Goal: Information Seeking & Learning: Learn about a topic

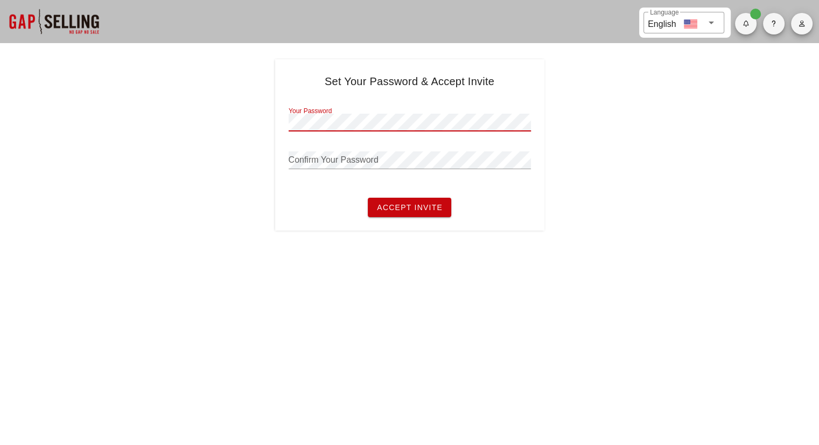
click at [691, 169] on div "Set Your Password & Accept Invite Your Password Confirm Your Password Accept In…" at bounding box center [409, 144] width 819 height 171
click at [796, 22] on span "button" at bounding box center [802, 23] width 22 height 6
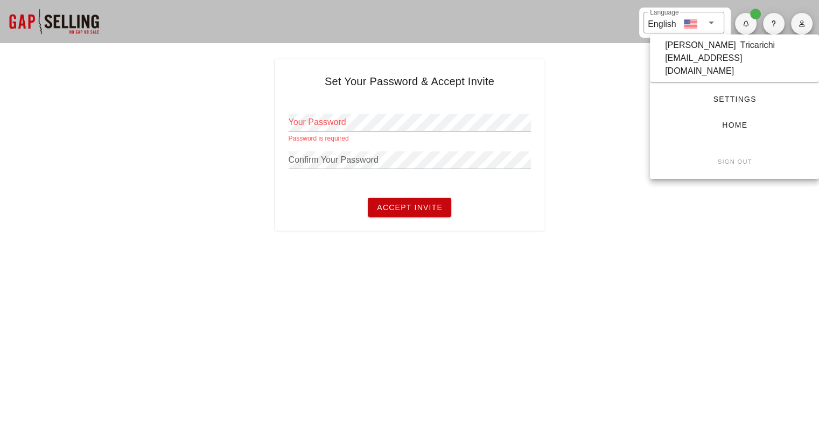
click at [699, 57] on div "[EMAIL_ADDRESS][DOMAIN_NAME]" at bounding box center [734, 65] width 139 height 26
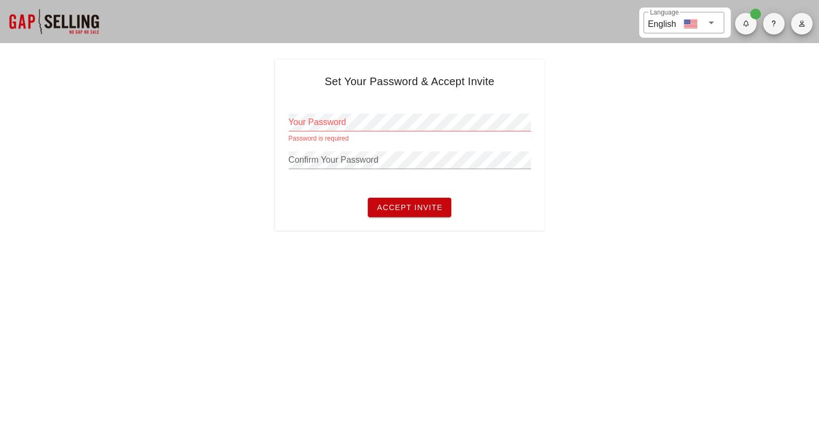
drag, startPoint x: 797, startPoint y: 18, endPoint x: 801, endPoint y: 35, distance: 17.6
click at [798, 18] on button "button" at bounding box center [802, 24] width 22 height 22
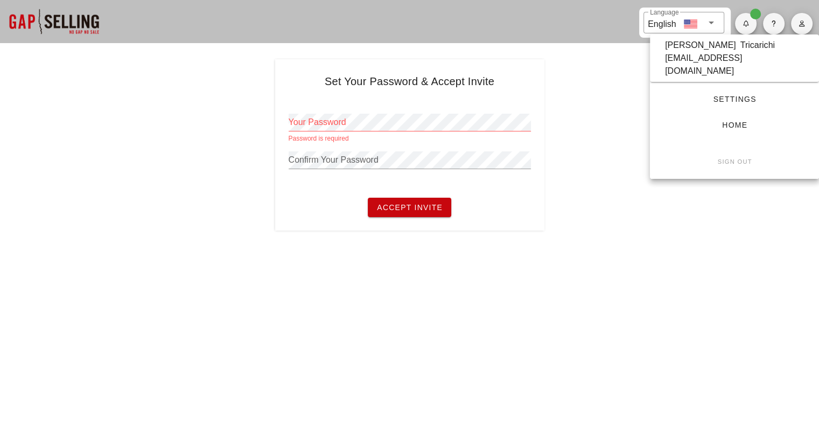
click at [752, 121] on span "Home" at bounding box center [734, 125] width 135 height 9
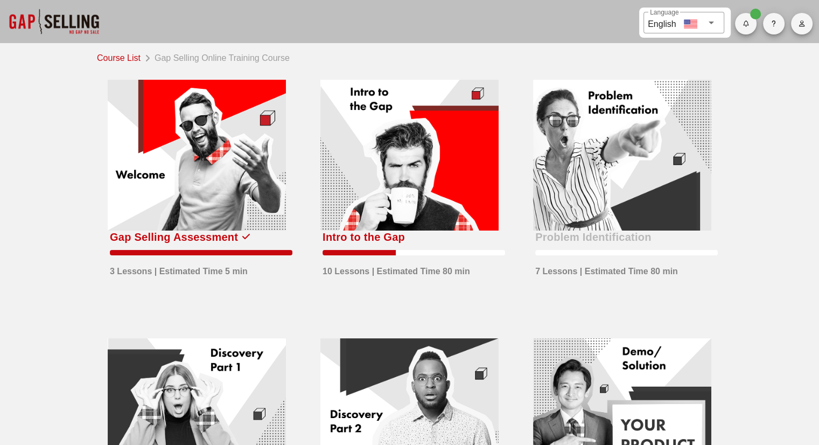
click at [380, 157] on div at bounding box center [409, 155] width 178 height 151
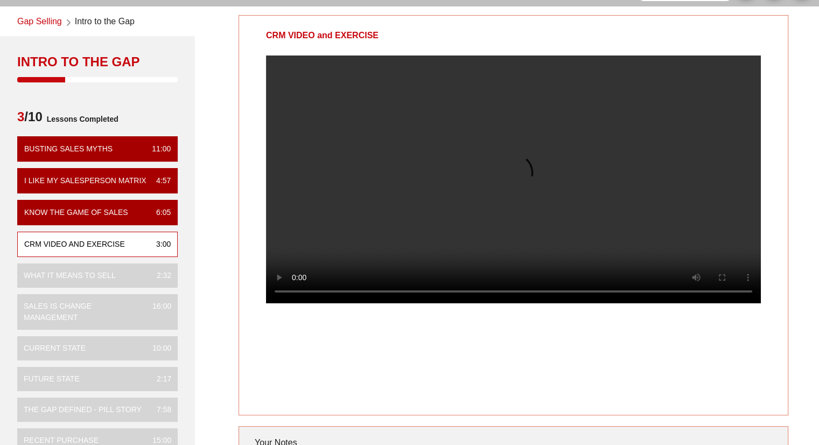
scroll to position [54, 0]
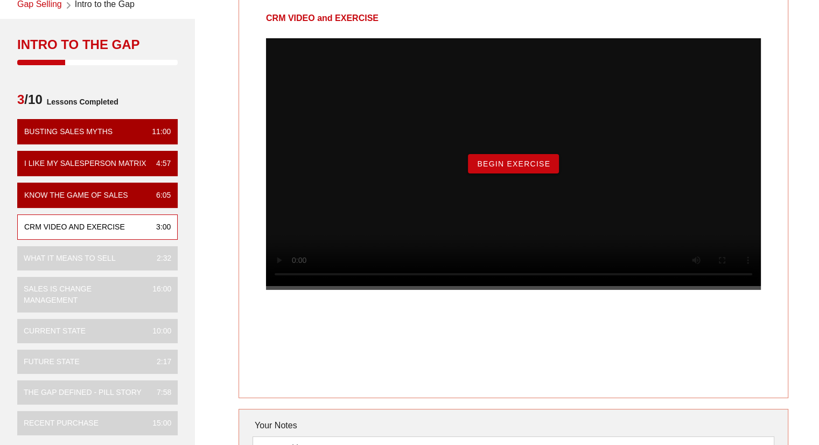
click at [507, 173] on button "Begin Exercise" at bounding box center [513, 163] width 91 height 19
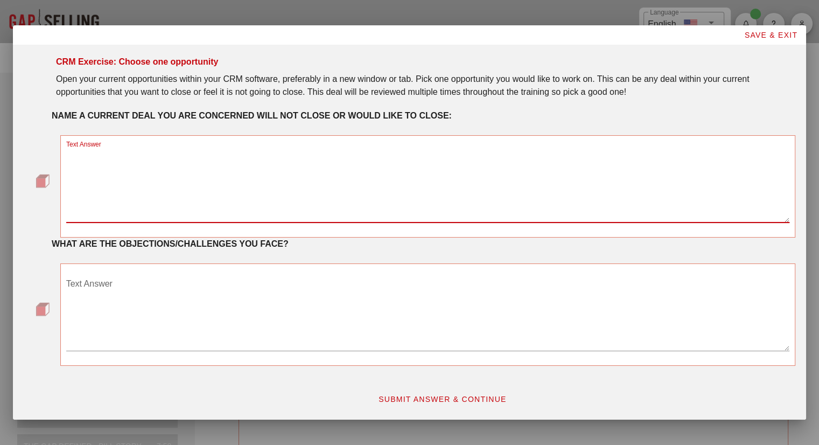
click at [478, 197] on textarea "Text Answer" at bounding box center [427, 184] width 723 height 75
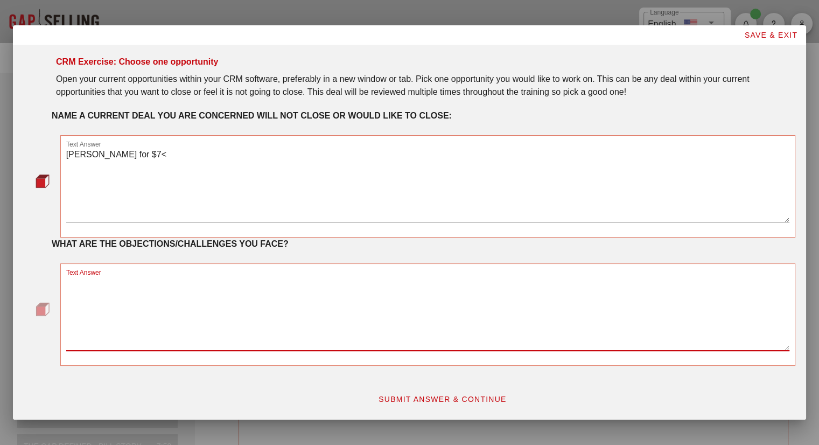
click at [198, 144] on div "Text Answer George Layburn for $7<" at bounding box center [427, 188] width 723 height 94
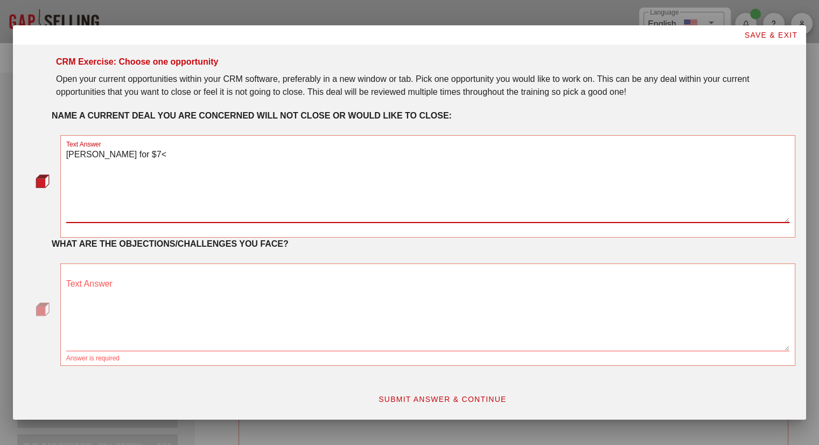
click at [196, 153] on textarea "George Layburn for $7<" at bounding box center [427, 184] width 723 height 75
type textarea "George Layburn for $7M"
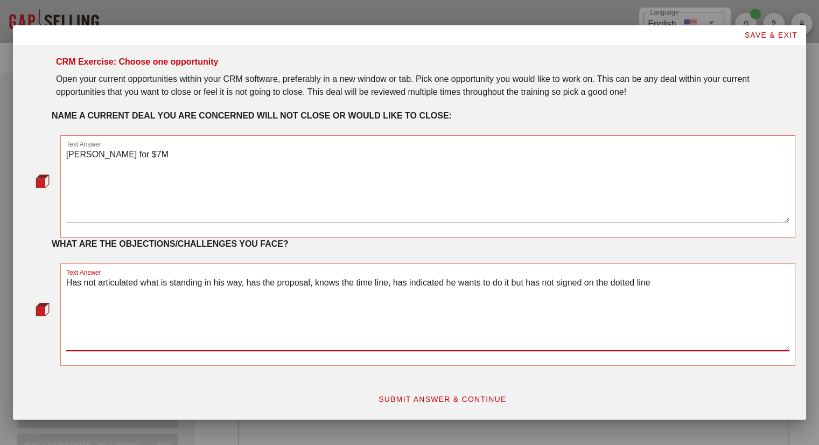
type textarea "Has not articulated what is standing in his way, has the proposal, knows the ti…"
click at [414, 401] on span "SUBMIT ANSWER & CONTINUE" at bounding box center [442, 399] width 129 height 9
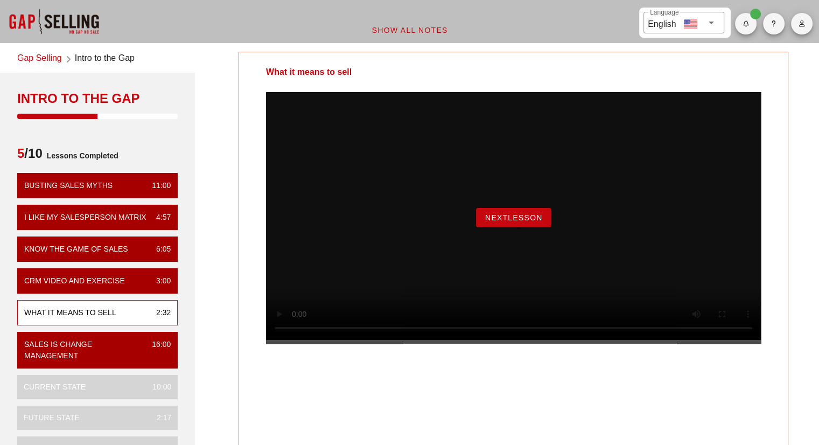
click at [487, 222] on span "NextLesson" at bounding box center [514, 217] width 58 height 9
